Goal: Task Accomplishment & Management: Complete application form

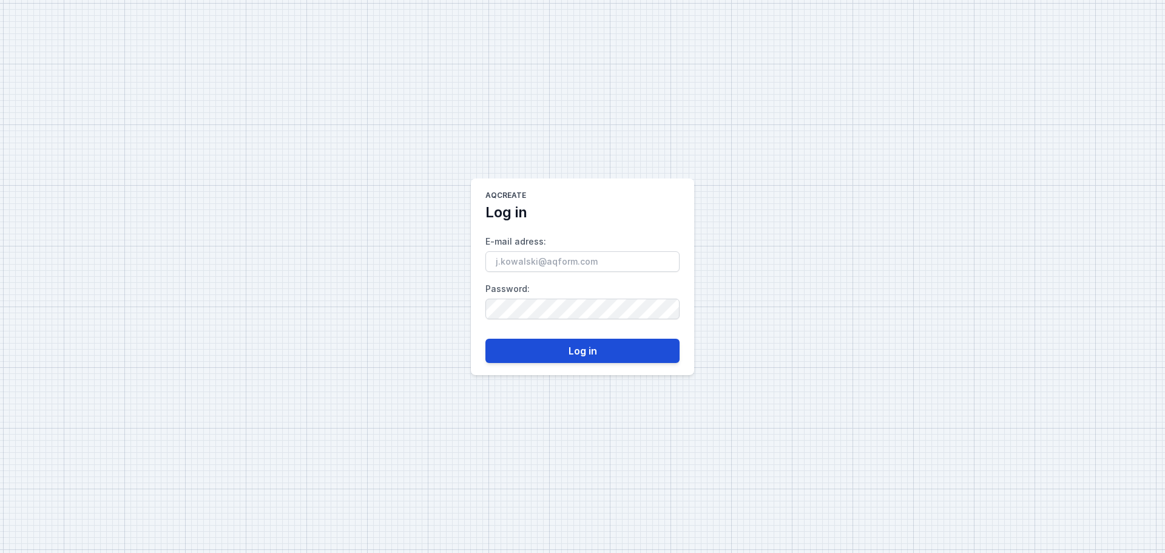
type input "[PERSON_NAME][EMAIL_ADDRESS][DOMAIN_NAME]"
click at [594, 347] on button "Log in" at bounding box center [582, 350] width 194 height 24
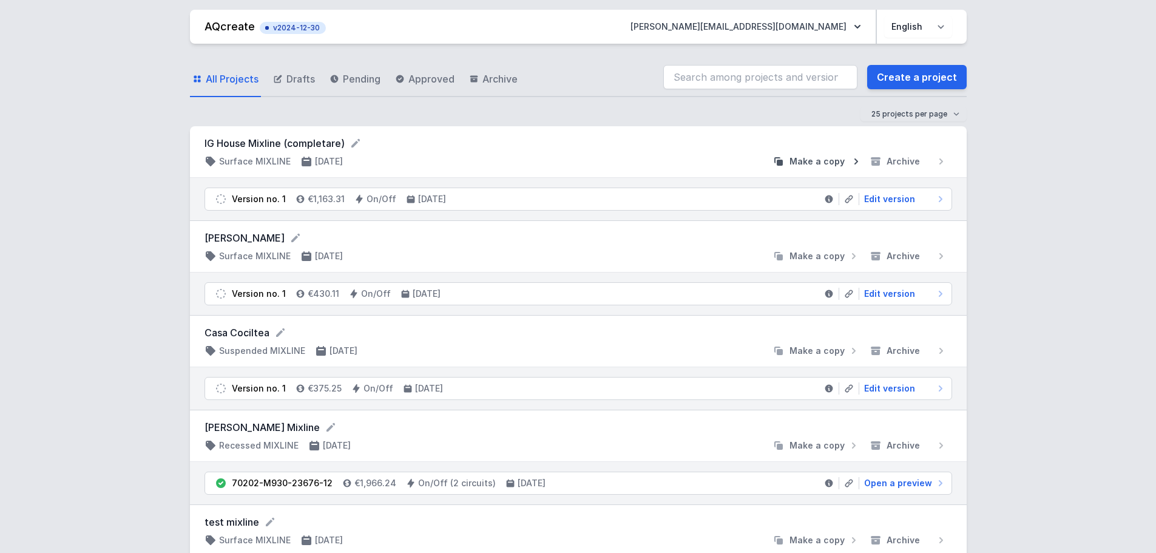
click at [827, 163] on span "Make a copy" at bounding box center [816, 161] width 55 height 12
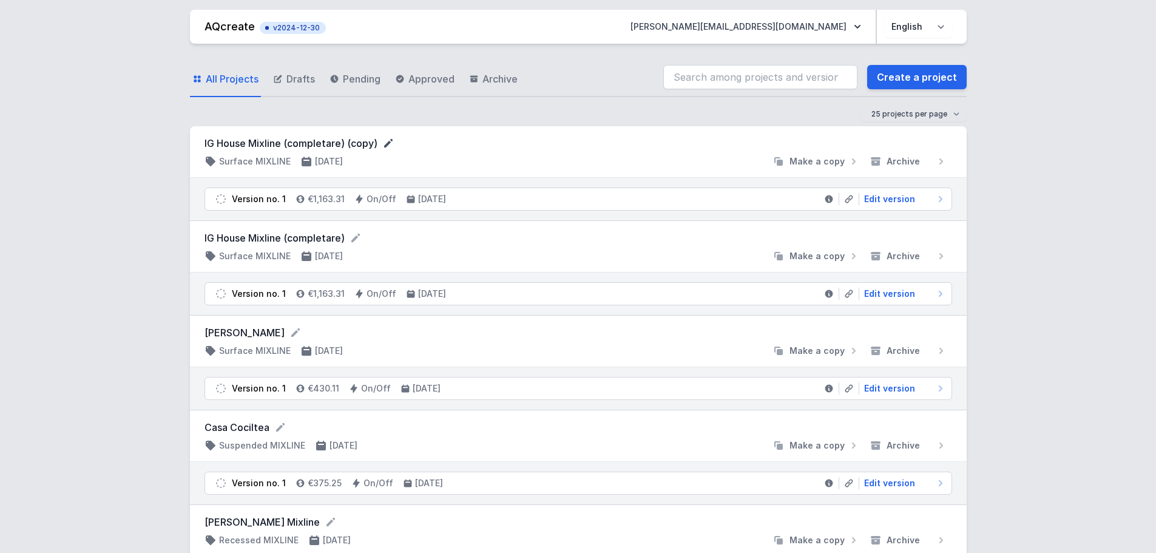
click at [392, 141] on icon at bounding box center [388, 143] width 12 height 12
drag, startPoint x: 391, startPoint y: 144, endPoint x: 351, endPoint y: 148, distance: 40.2
click at [351, 148] on input "IG House Mixline (completare) (copy)" at bounding box center [320, 144] width 233 height 16
type input "IG House Mixline (completare) [PERSON_NAME]"
click at [880, 200] on span "Edit version" at bounding box center [889, 199] width 51 height 12
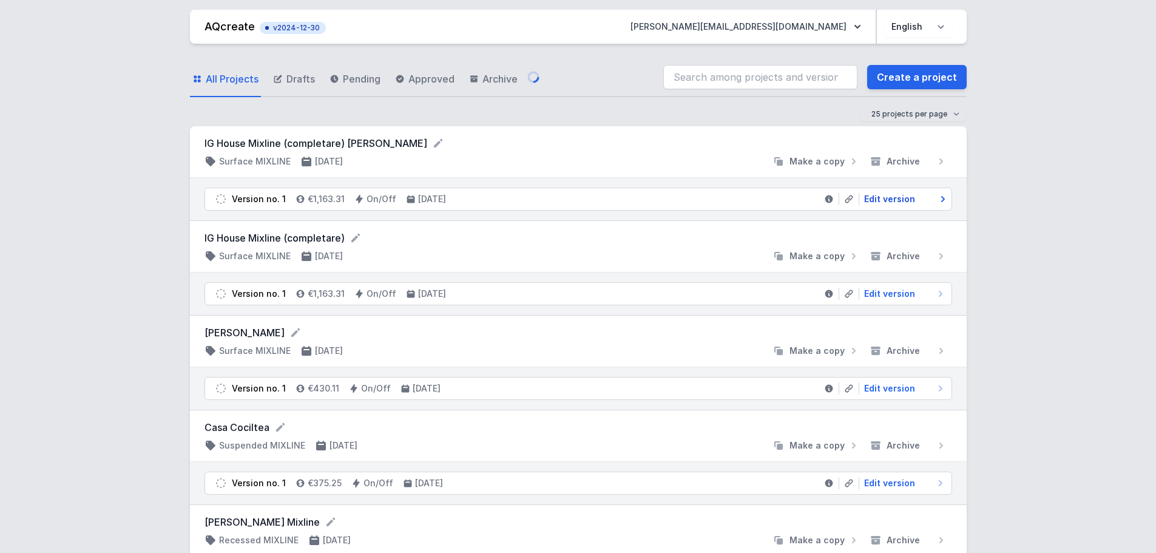
select select "2"
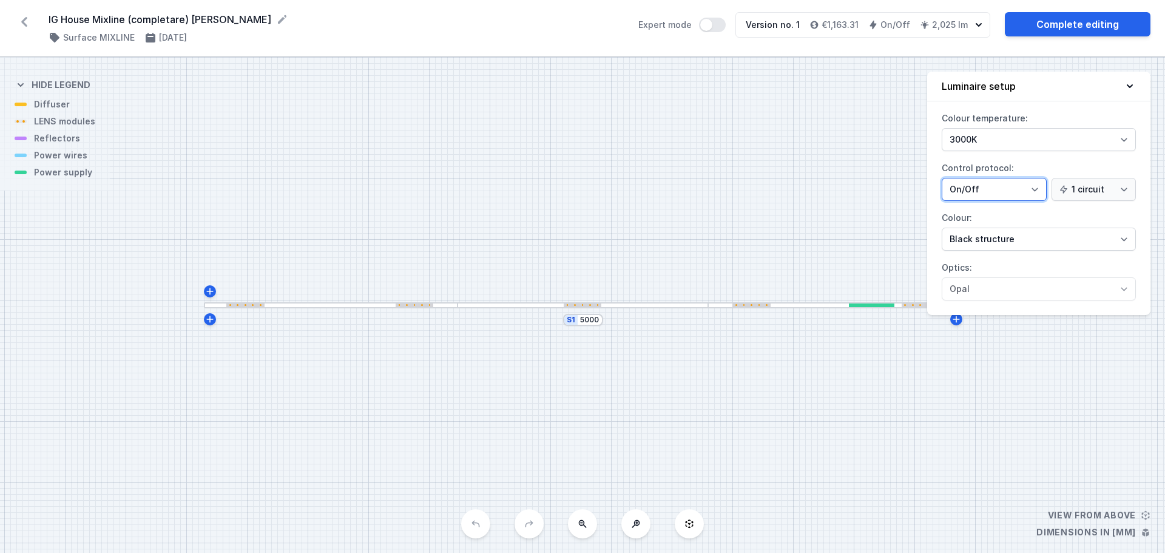
click at [1015, 189] on select "On/Off SwitchDIM DALI AQsmart" at bounding box center [993, 189] width 105 height 23
select select "4"
click at [941, 178] on select "On/Off SwitchDIM DALI AQsmart" at bounding box center [993, 189] width 105 height 23
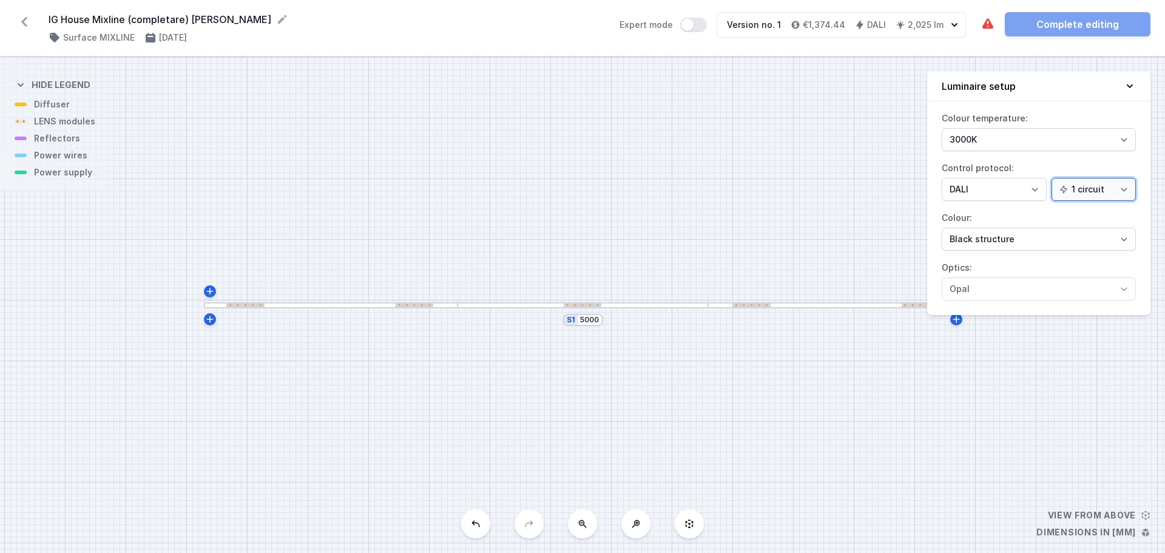
click at [1090, 189] on select "1 circuit 2 circuits" at bounding box center [1093, 189] width 84 height 23
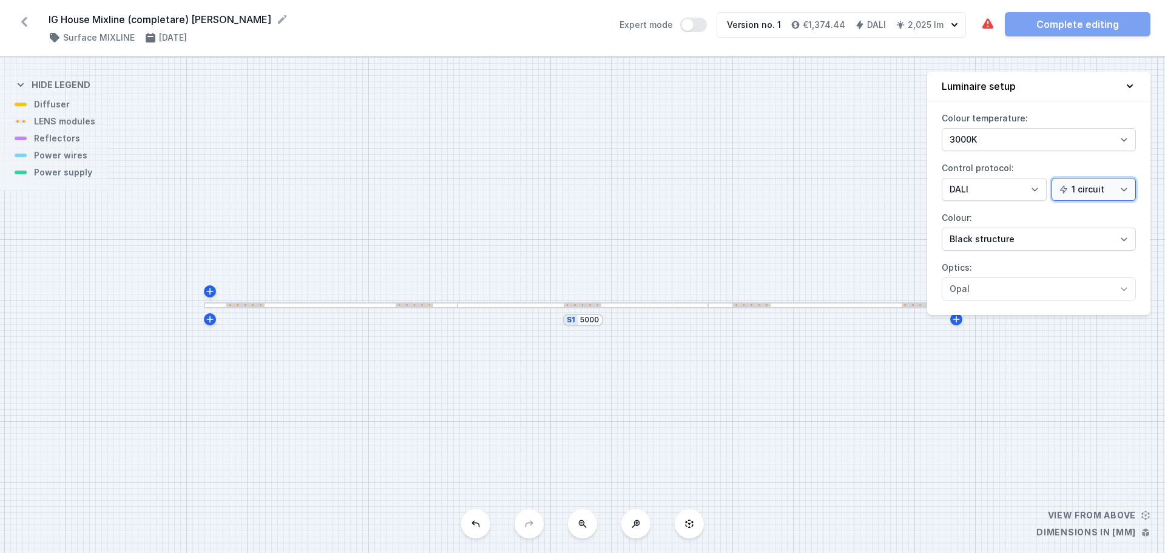
click at [1090, 189] on select "1 circuit 2 circuits" at bounding box center [1093, 189] width 84 height 23
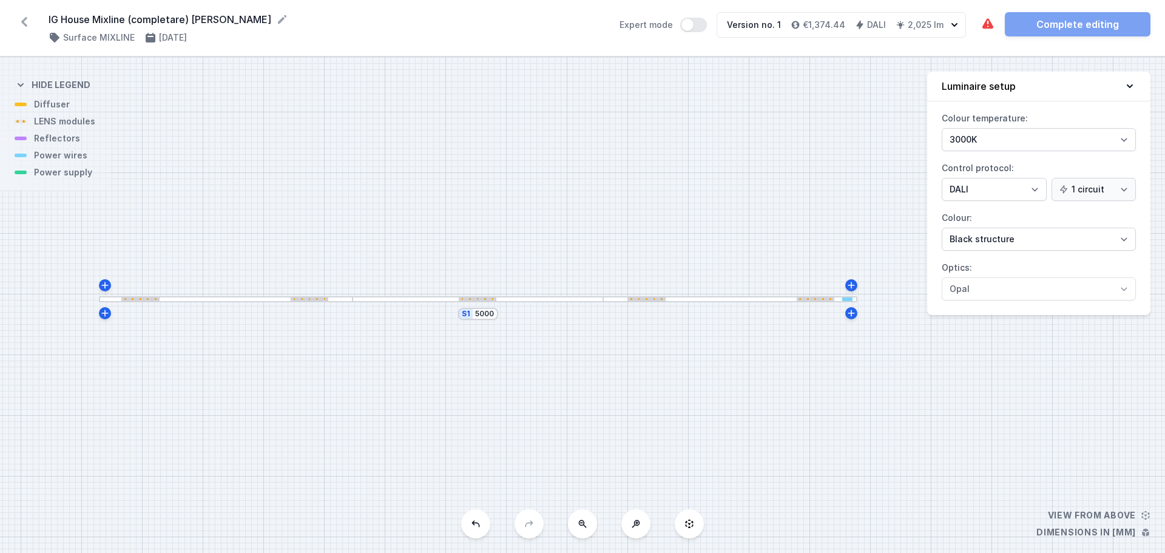
drag, startPoint x: 838, startPoint y: 203, endPoint x: 778, endPoint y: 190, distance: 60.7
click at [778, 190] on div "S1 5000" at bounding box center [582, 305] width 1165 height 496
click at [727, 297] on div at bounding box center [749, 296] width 254 height 7
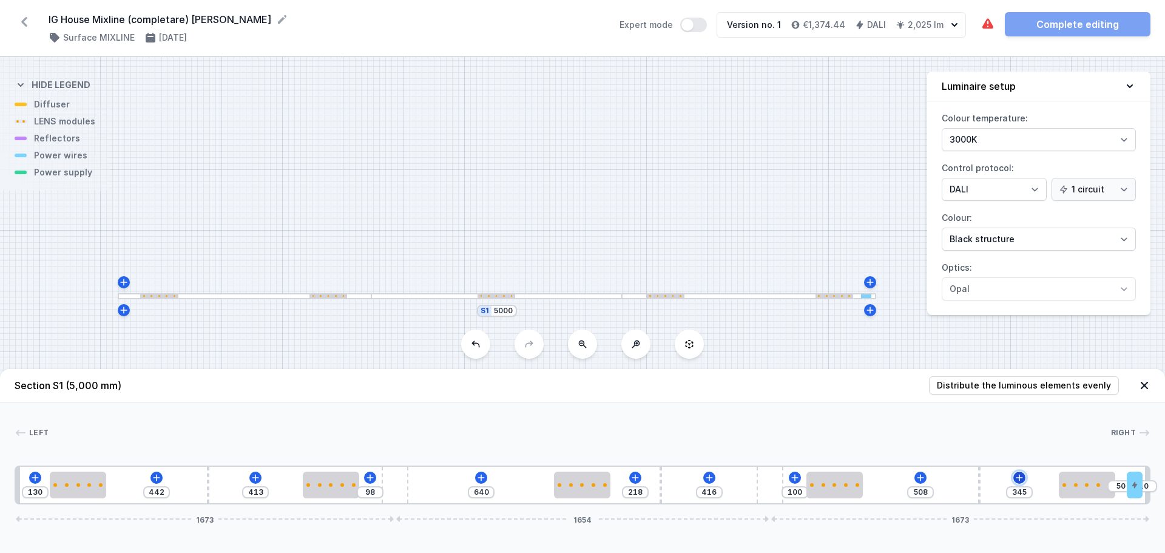
click at [1015, 473] on icon at bounding box center [1019, 478] width 10 height 10
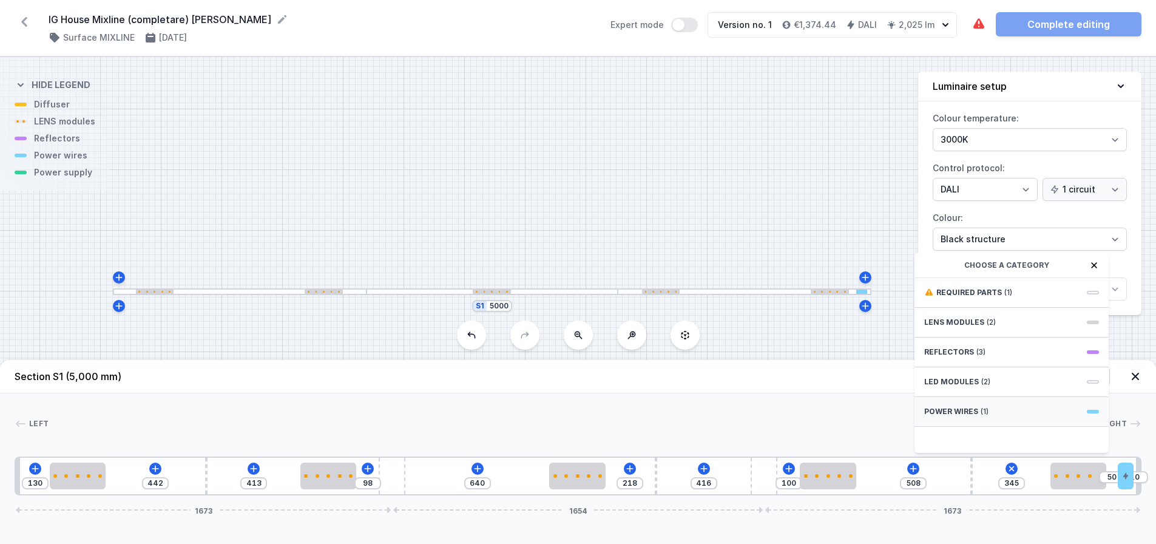
click at [983, 416] on span "(1)" at bounding box center [984, 411] width 8 height 10
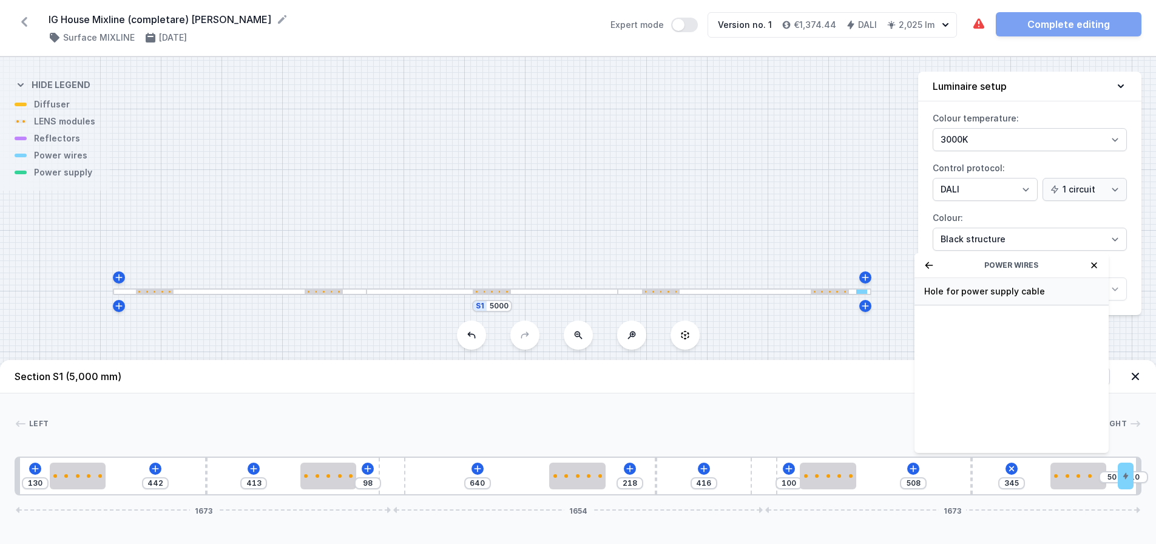
click at [967, 291] on div "Hole for power supply cable" at bounding box center [1011, 291] width 194 height 27
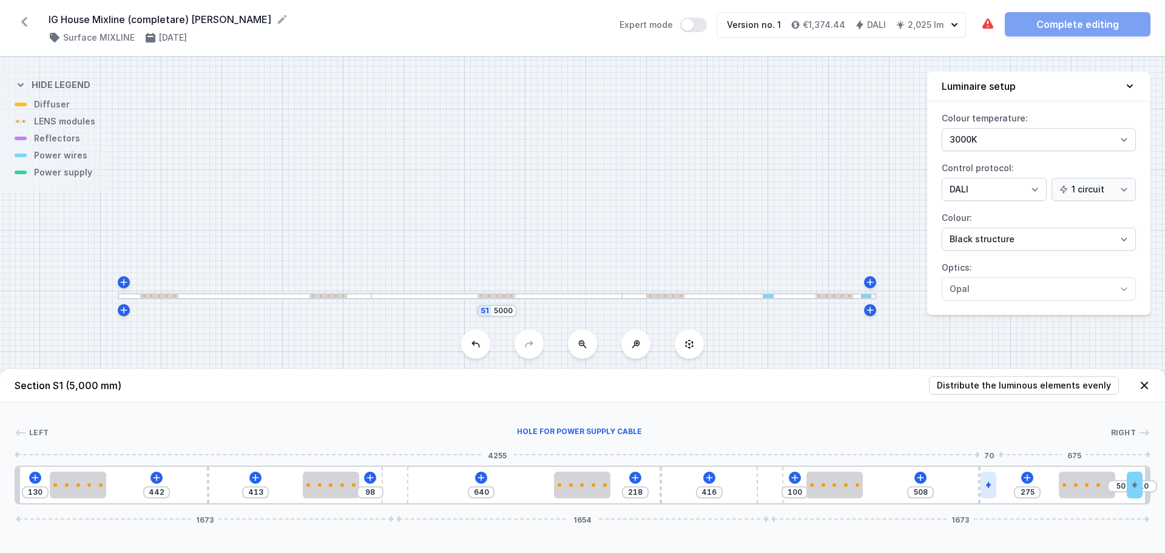
click at [990, 489] on div at bounding box center [988, 484] width 16 height 27
click at [986, 449] on icon at bounding box center [988, 450] width 7 height 8
click at [1022, 477] on icon at bounding box center [1019, 477] width 7 height 7
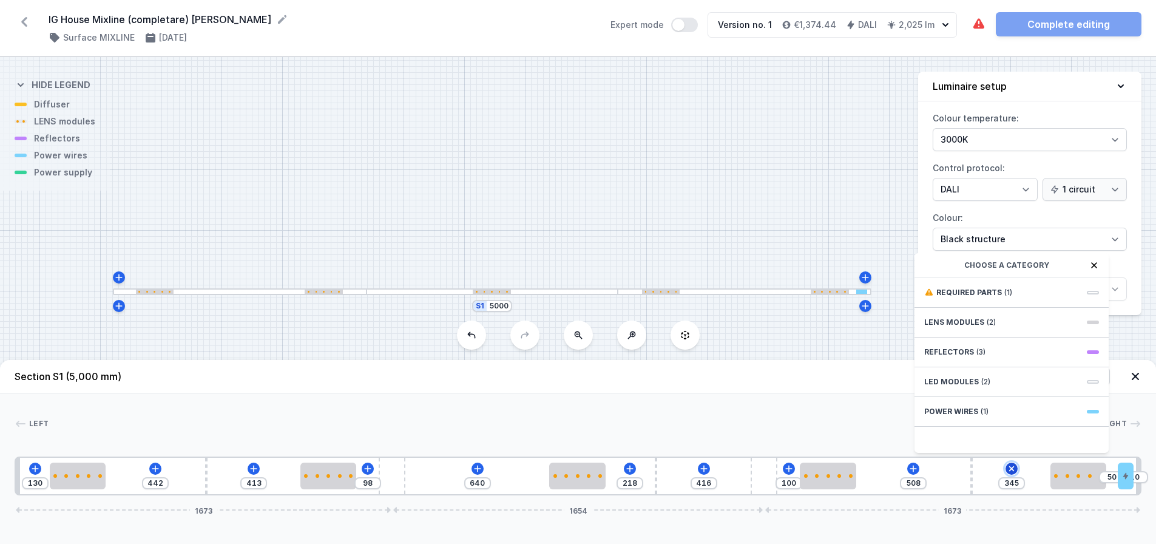
click at [1010, 471] on icon at bounding box center [1012, 469] width 14 height 14
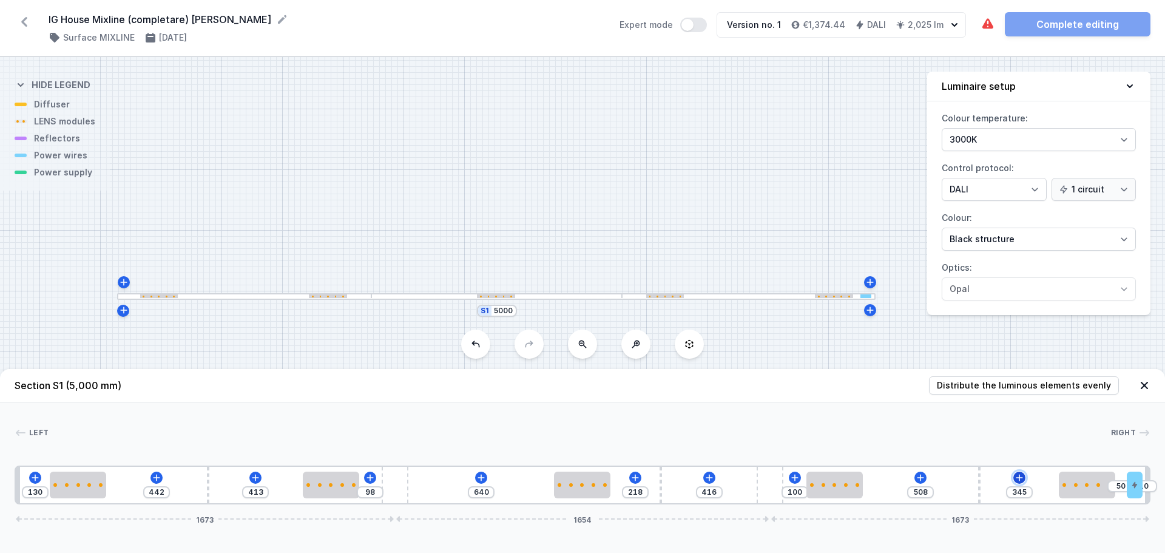
click at [1016, 479] on icon at bounding box center [1019, 478] width 10 height 10
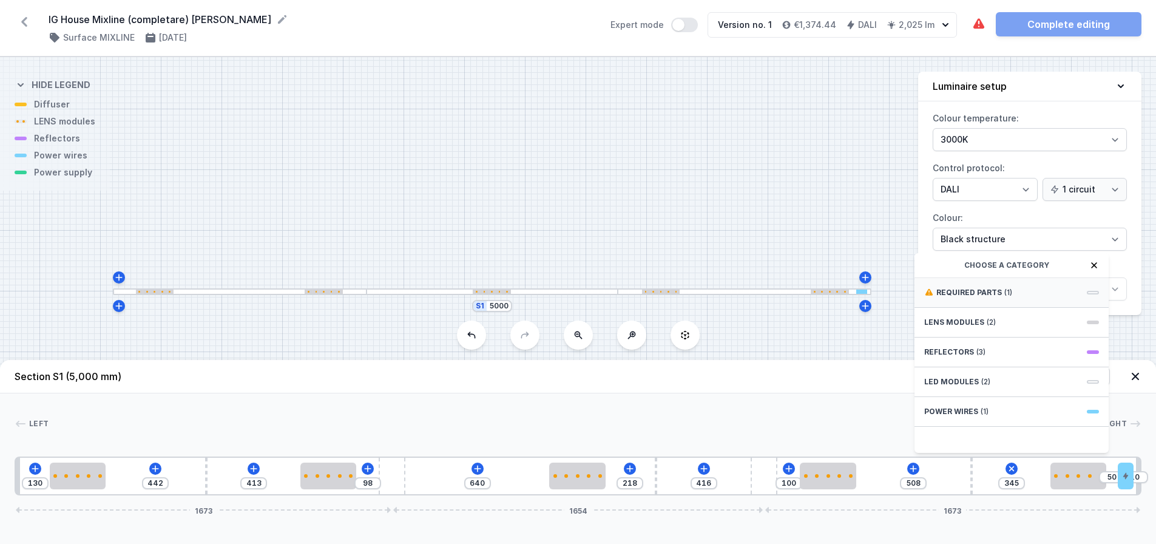
click at [1004, 297] on span "(1)" at bounding box center [1008, 293] width 8 height 10
click at [1003, 297] on span "DALI Driver - up to 35W" at bounding box center [1011, 291] width 175 height 12
type input "45"
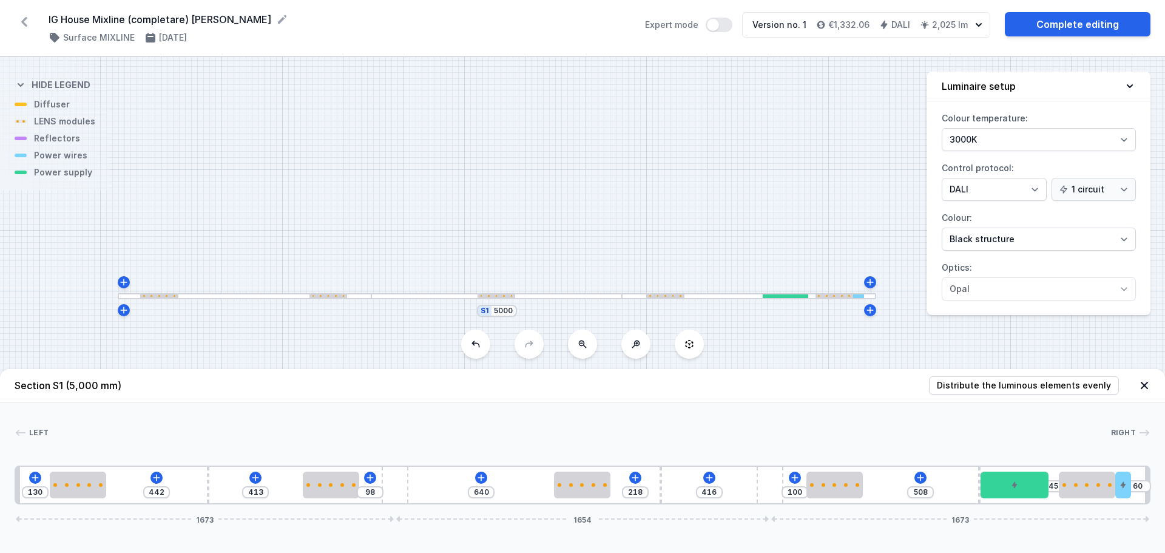
type input "10"
drag, startPoint x: 1131, startPoint y: 484, endPoint x: 1156, endPoint y: 486, distance: 25.0
click at [1150, 486] on div "130 442 413 98 640 218 416 100 508 45 50 10 1673 1654 1673" at bounding box center [583, 484] width 1136 height 39
drag, startPoint x: 1025, startPoint y: 489, endPoint x: 1048, endPoint y: 490, distance: 22.5
click at [1048, 490] on div at bounding box center [1024, 484] width 68 height 27
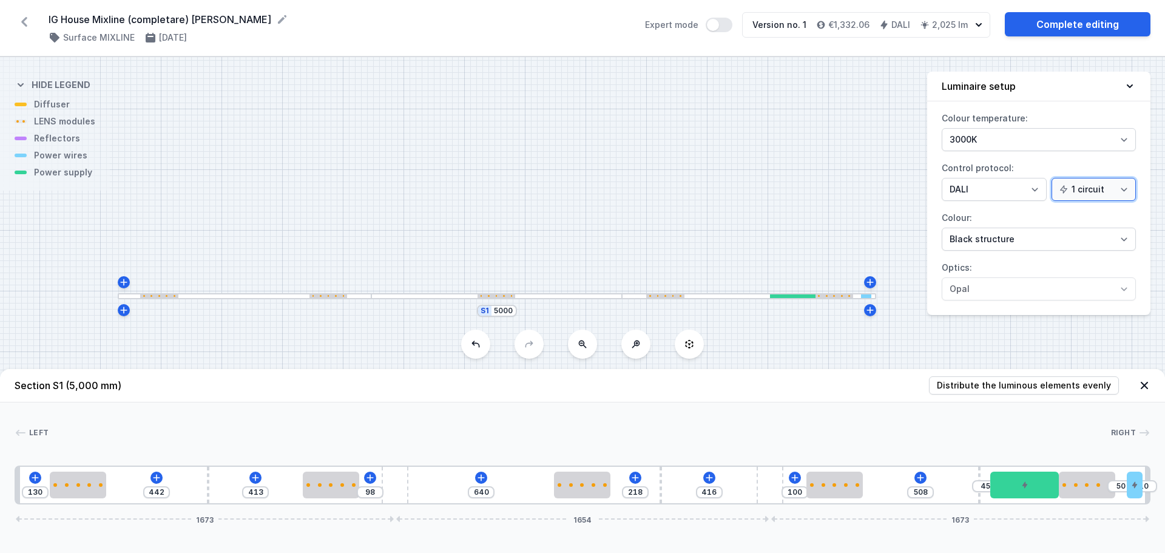
click at [1092, 194] on select "1 circuit 2 circuits" at bounding box center [1093, 189] width 84 height 23
click at [1053, 178] on select "1 circuit 2 circuits" at bounding box center [1093, 189] width 84 height 23
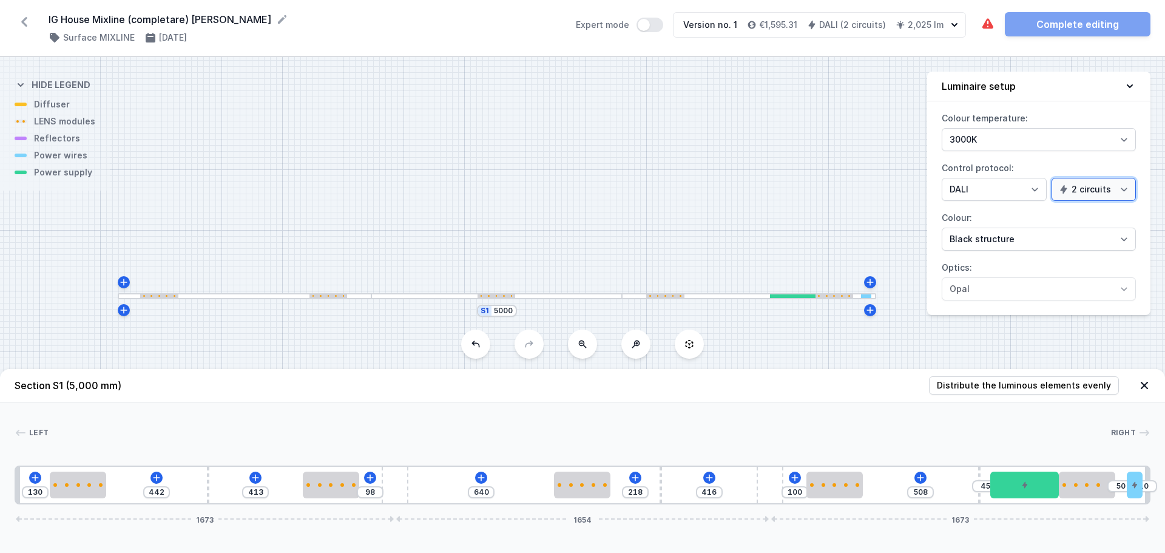
click at [1086, 191] on select "1 circuit 2 circuits" at bounding box center [1093, 189] width 84 height 23
click at [1053, 178] on select "1 circuit 2 circuits" at bounding box center [1093, 189] width 84 height 23
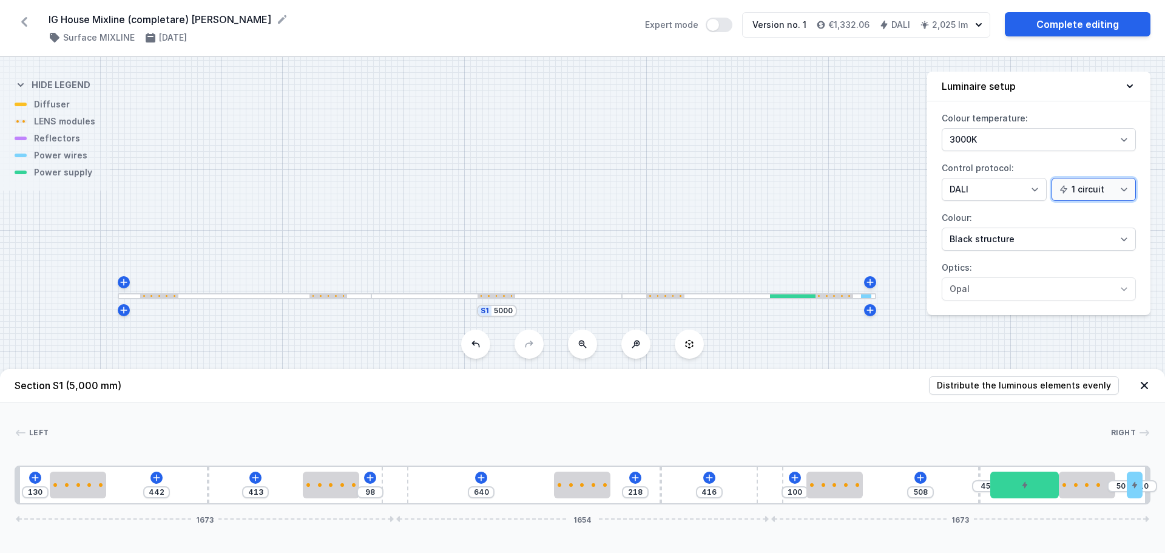
click at [1097, 187] on select "1 circuit 2 circuits" at bounding box center [1093, 189] width 84 height 23
click at [1053, 178] on select "1 circuit 2 circuits" at bounding box center [1093, 189] width 84 height 23
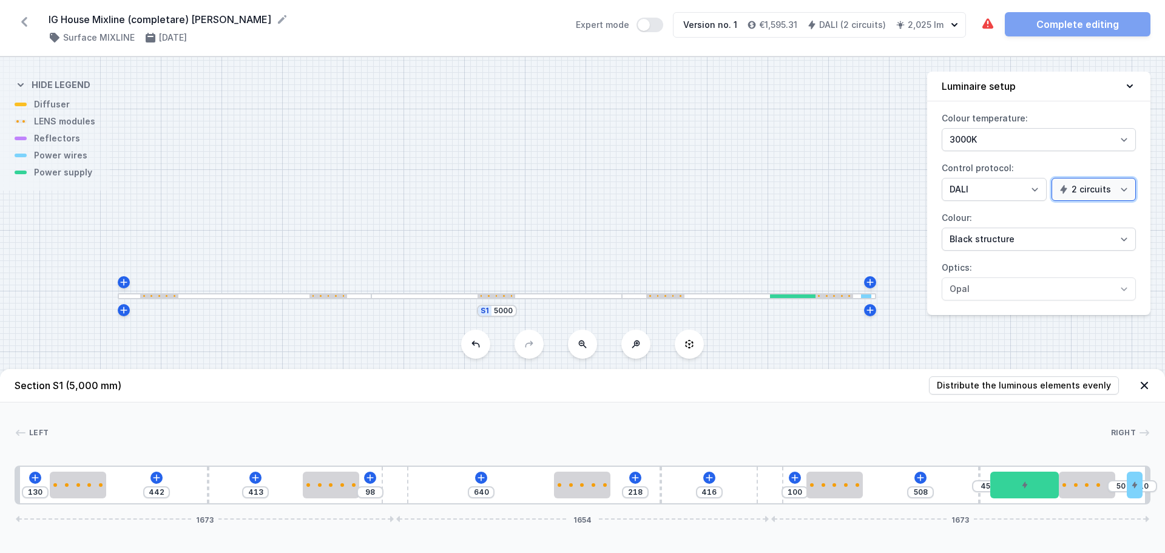
click at [1095, 192] on select "1 circuit 2 circuits" at bounding box center [1093, 189] width 84 height 23
select select "false"
click at [1053, 178] on select "1 circuit 2 circuits" at bounding box center [1093, 189] width 84 height 23
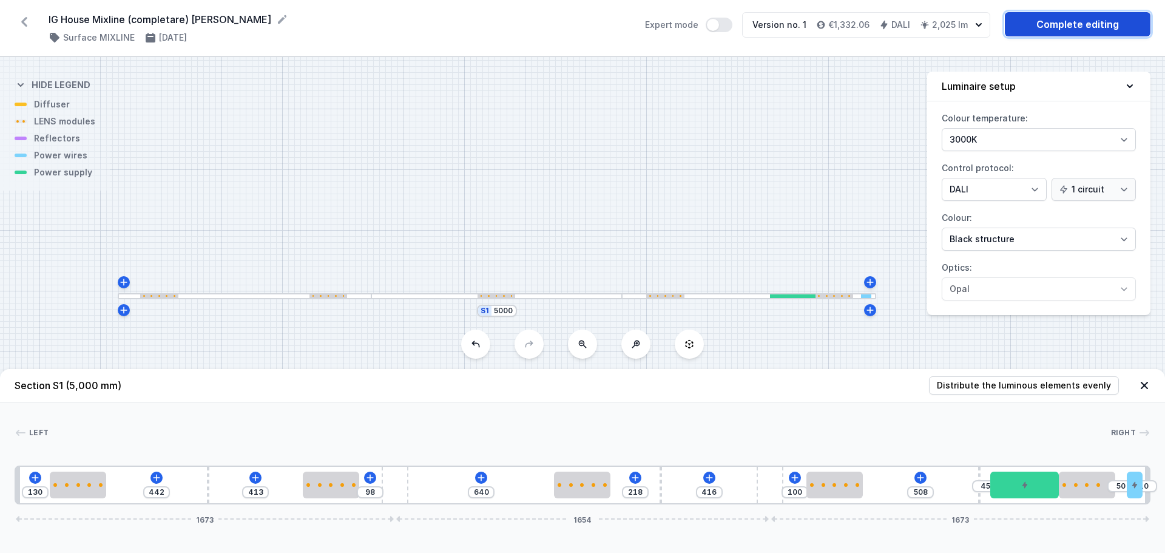
click at [1037, 21] on link "Complete editing" at bounding box center [1078, 24] width 146 height 24
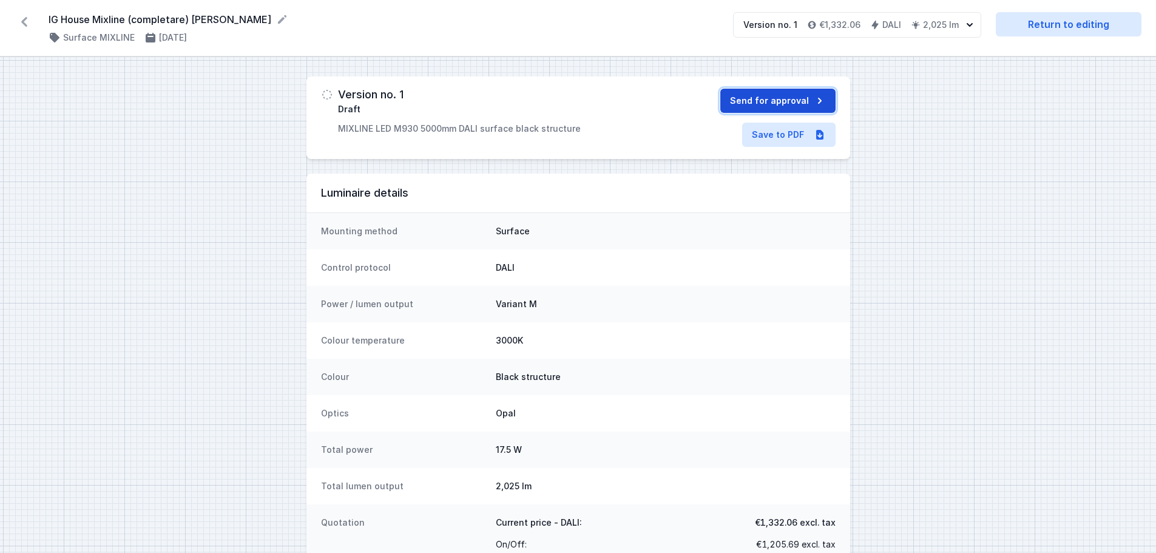
click at [767, 96] on button "Send for approval" at bounding box center [777, 101] width 115 height 24
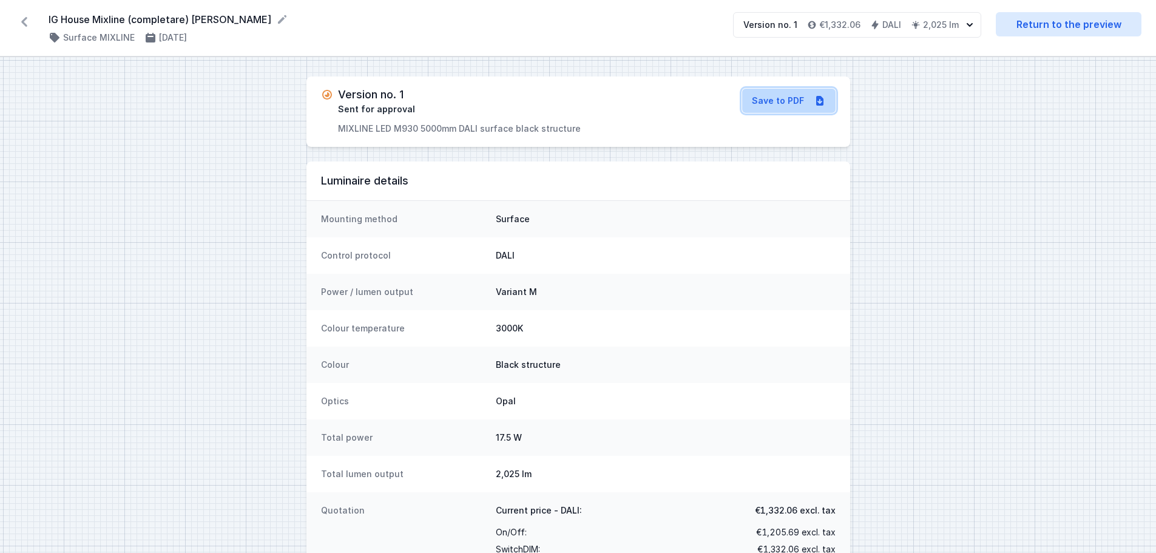
click at [779, 104] on link "Save to PDF" at bounding box center [788, 101] width 93 height 24
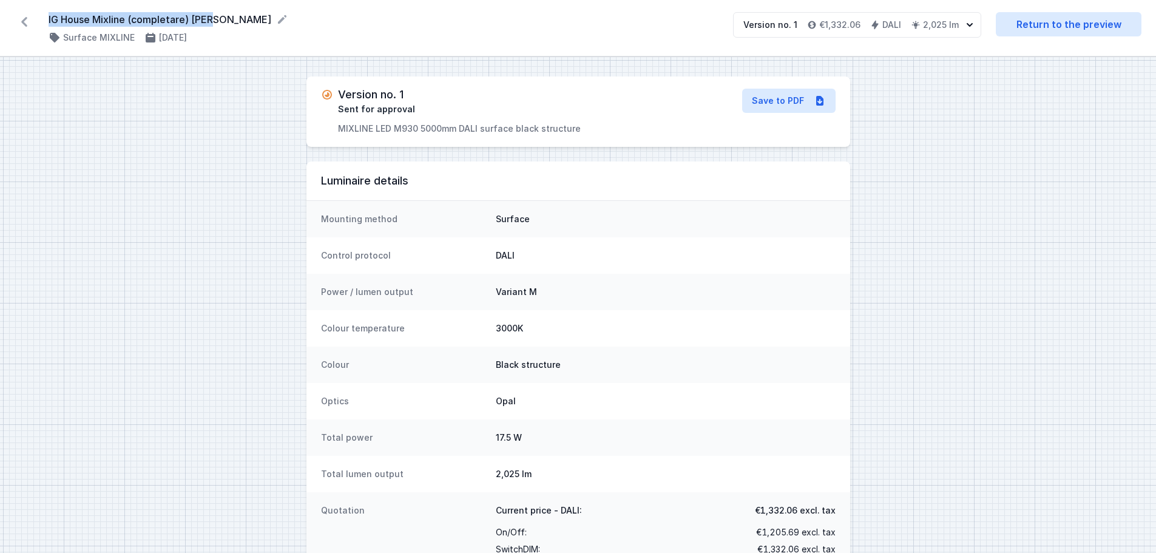
drag, startPoint x: 49, startPoint y: 18, endPoint x: 212, endPoint y: 18, distance: 163.8
click at [212, 18] on form "IG House Mixline (completare) [PERSON_NAME]" at bounding box center [384, 19] width 670 height 15
copy form "IG House Mixline (completare) [PERSON_NAME]"
